Goal: Navigation & Orientation: Find specific page/section

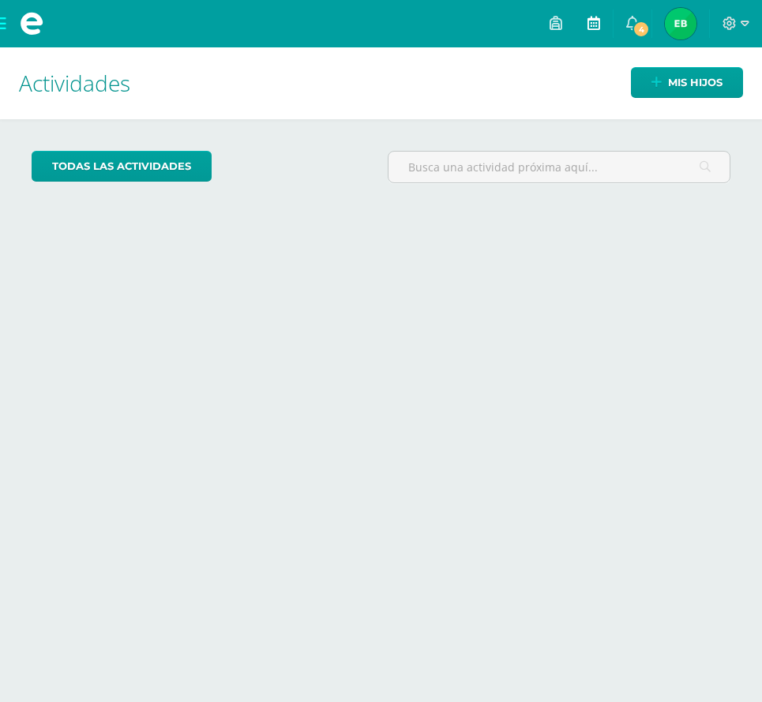
click at [597, 28] on icon at bounding box center [594, 23] width 13 height 14
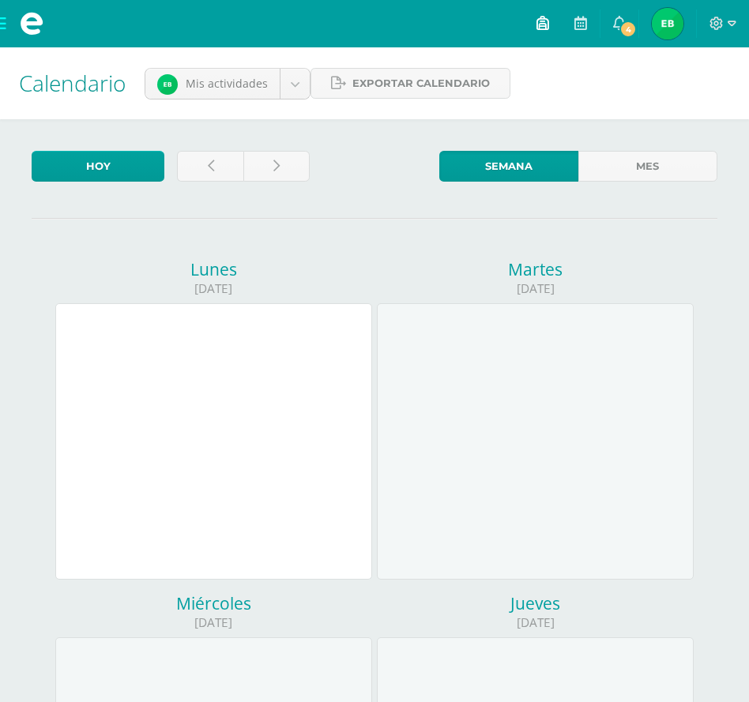
click at [537, 21] on icon at bounding box center [542, 23] width 13 height 14
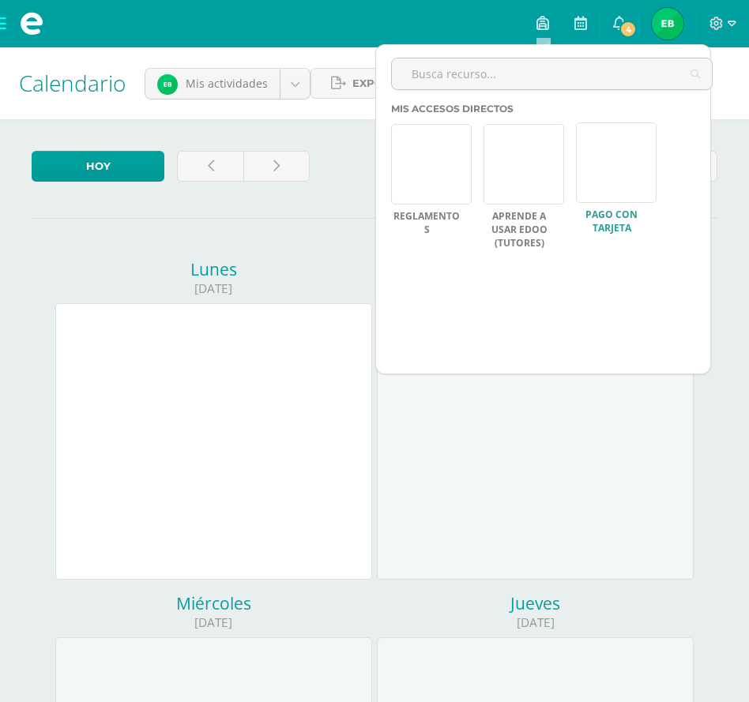
click at [627, 161] on link at bounding box center [616, 162] width 81 height 81
click at [720, 87] on div at bounding box center [558, 80] width 334 height 45
click at [466, 76] on input "text" at bounding box center [552, 73] width 320 height 31
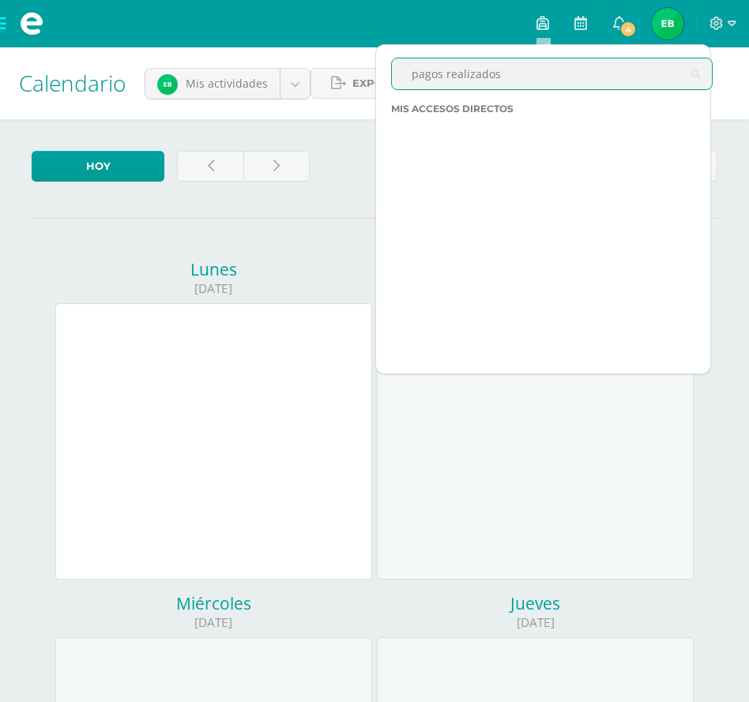
type input "pagos realizados"
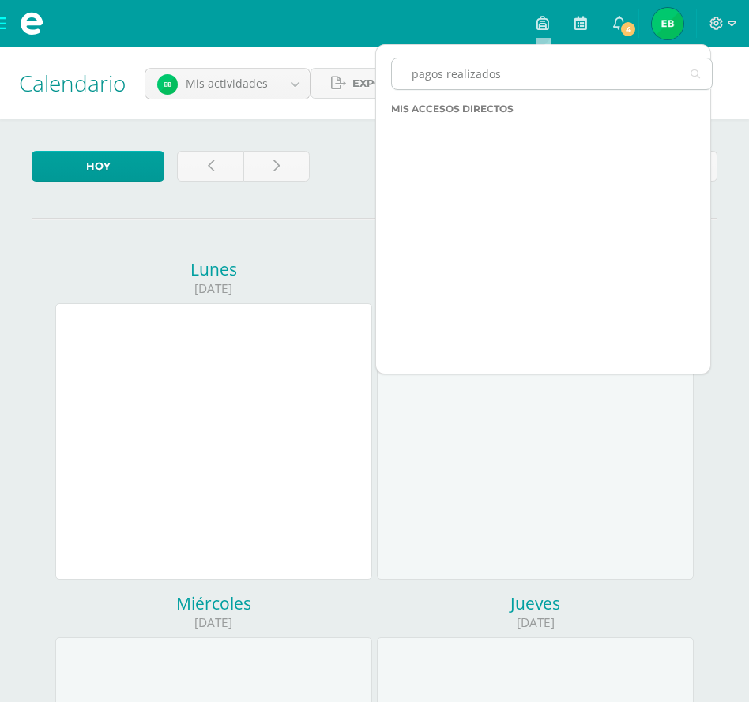
click at [695, 75] on icon at bounding box center [695, 74] width 9 height 32
click at [697, 75] on icon at bounding box center [695, 74] width 9 height 32
click at [471, 100] on div "pagos realizados" at bounding box center [558, 80] width 334 height 45
click at [469, 105] on span "Mis accesos directos" at bounding box center [452, 109] width 122 height 12
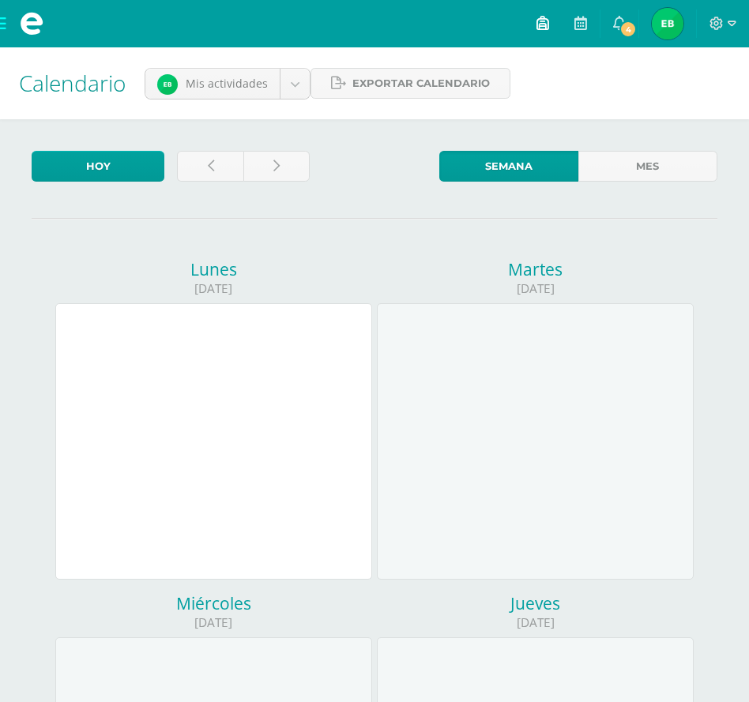
click at [540, 26] on icon at bounding box center [542, 23] width 13 height 14
click at [583, 22] on icon at bounding box center [580, 23] width 13 height 14
click at [584, 22] on icon at bounding box center [580, 23] width 13 height 14
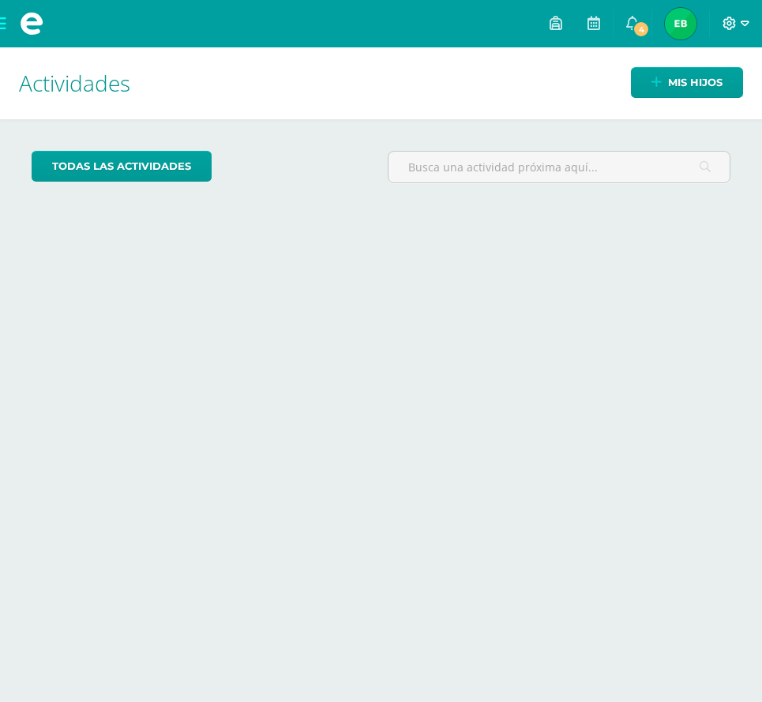
click at [725, 26] on icon at bounding box center [730, 23] width 13 height 13
click at [638, 23] on span "4" at bounding box center [641, 29] width 17 height 17
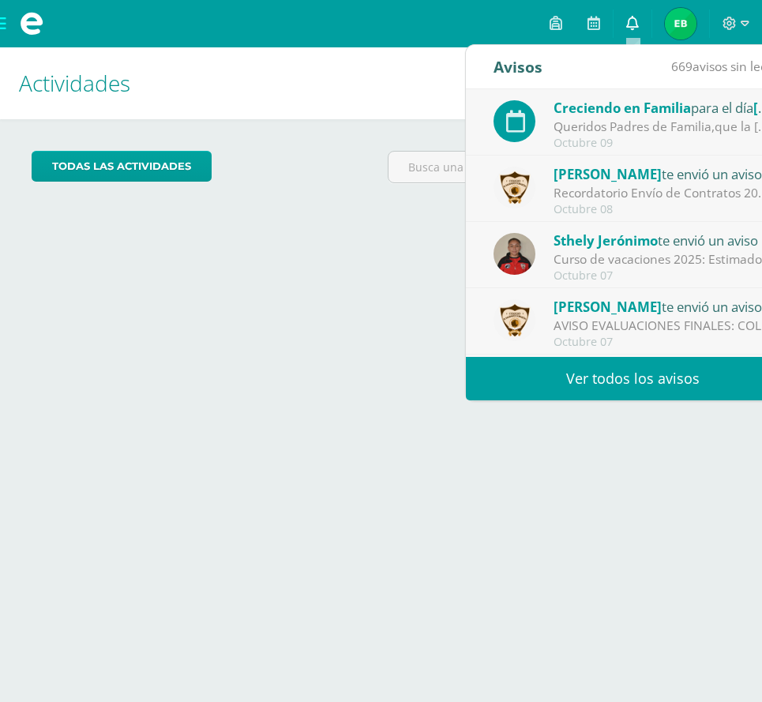
click at [638, 23] on icon at bounding box center [633, 23] width 13 height 14
click at [586, 24] on link at bounding box center [594, 23] width 38 height 47
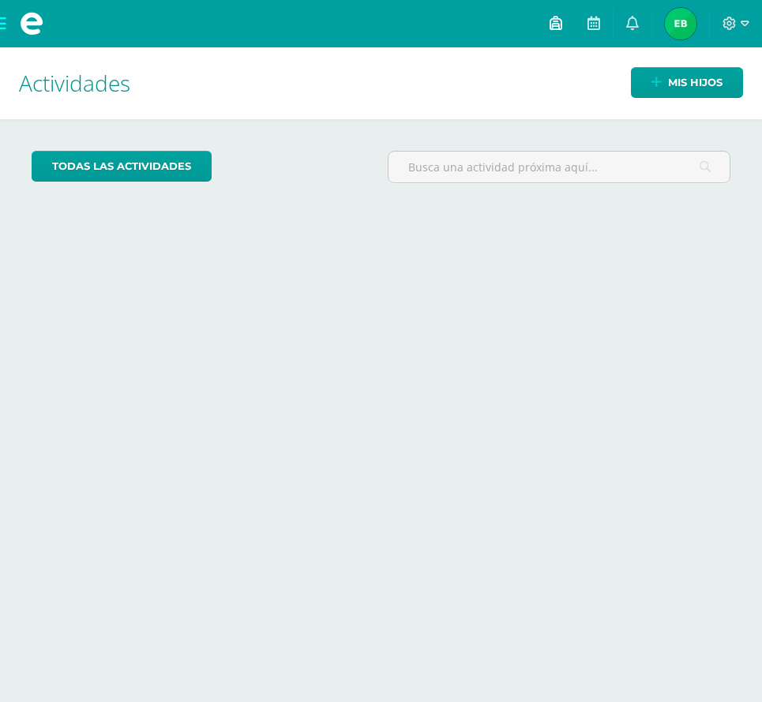
click at [558, 25] on icon at bounding box center [556, 23] width 13 height 14
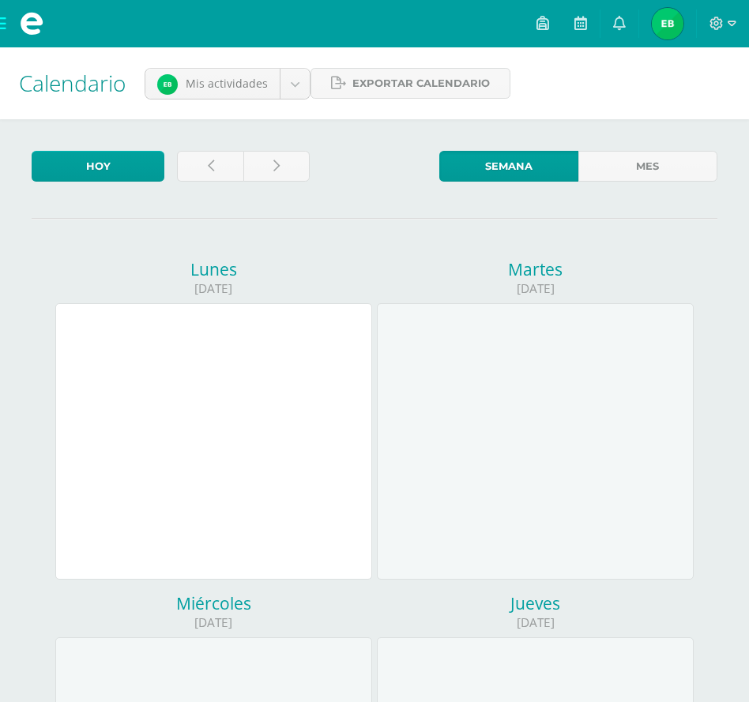
click at [5, 24] on span at bounding box center [31, 23] width 63 height 47
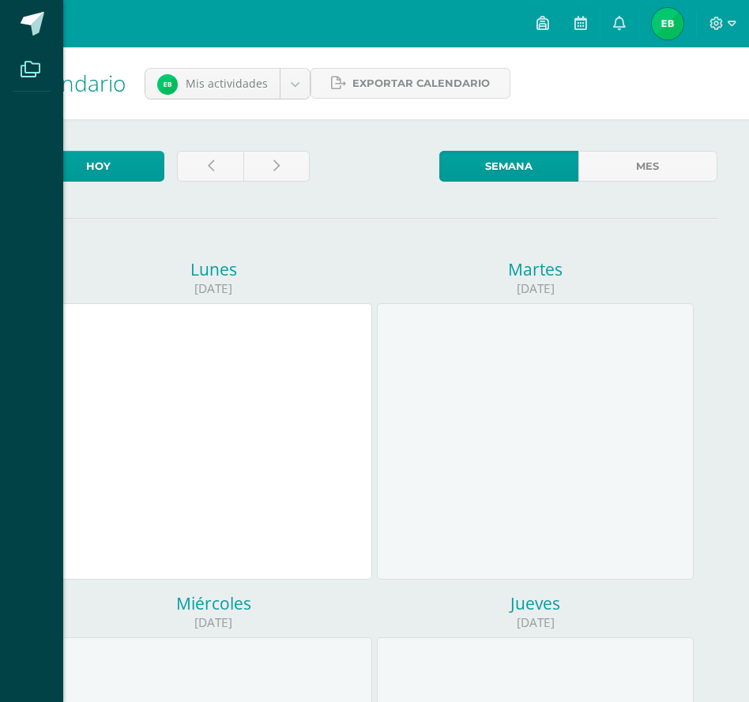
click at [36, 67] on icon at bounding box center [31, 70] width 20 height 16
click at [42, 23] on span at bounding box center [33, 24] width 24 height 24
click at [30, 17] on span at bounding box center [33, 24] width 24 height 24
click at [191, 24] on div "Archivos Cerrar panel" at bounding box center [374, 351] width 749 height 702
